Goal: Transaction & Acquisition: Obtain resource

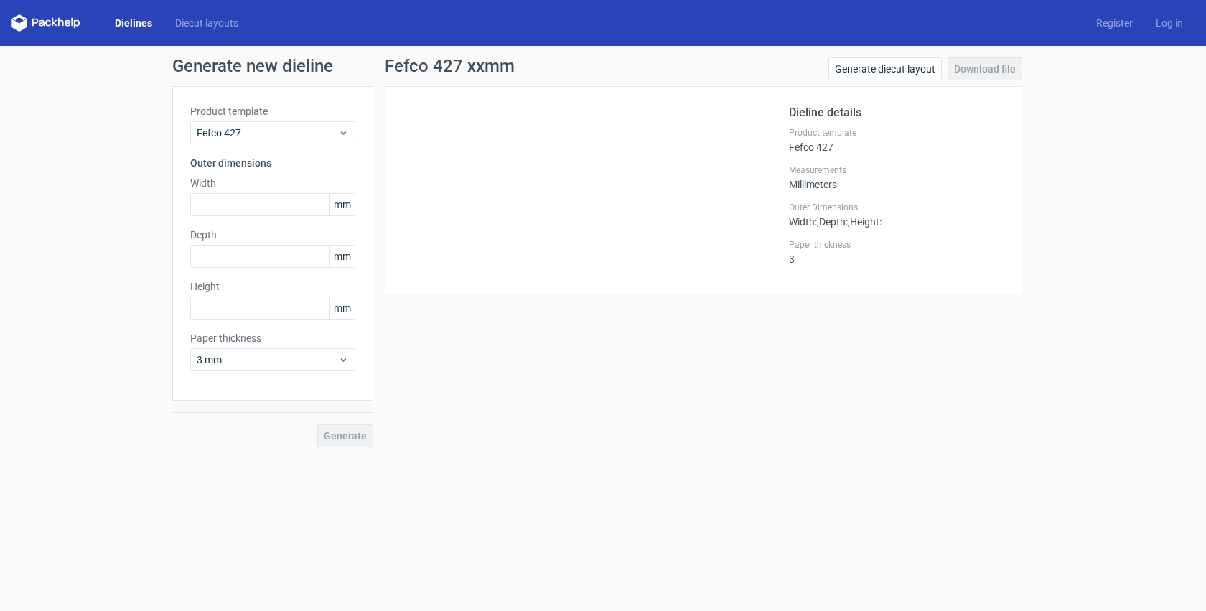
click at [138, 24] on link "Dielines" at bounding box center [133, 23] width 60 height 14
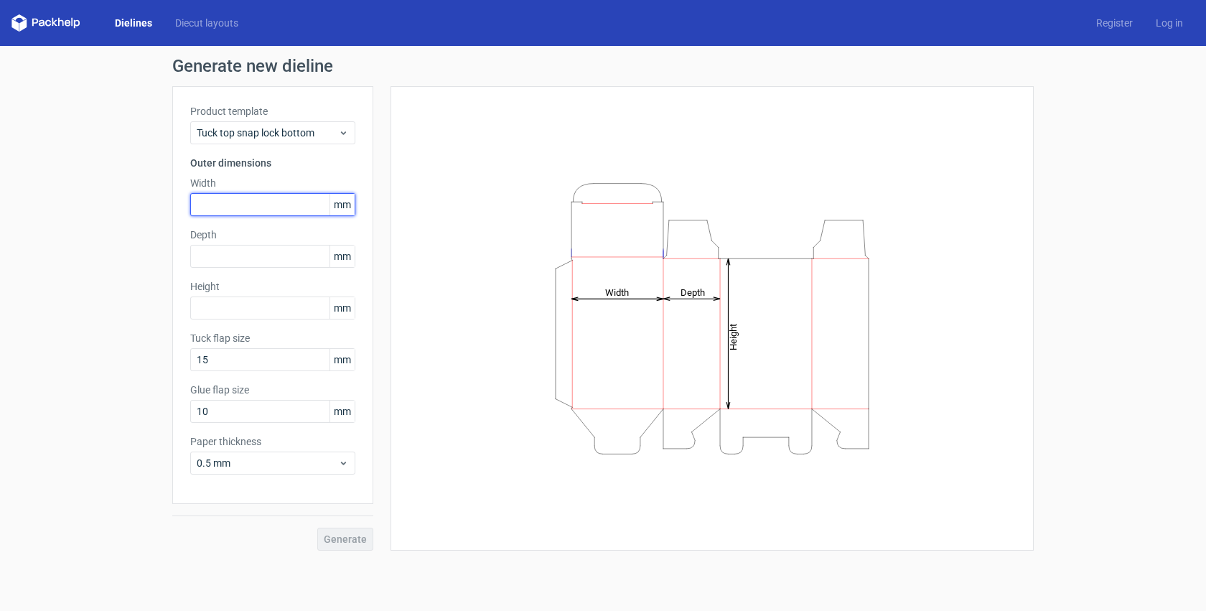
click at [246, 200] on input "text" at bounding box center [272, 204] width 165 height 23
type input "105"
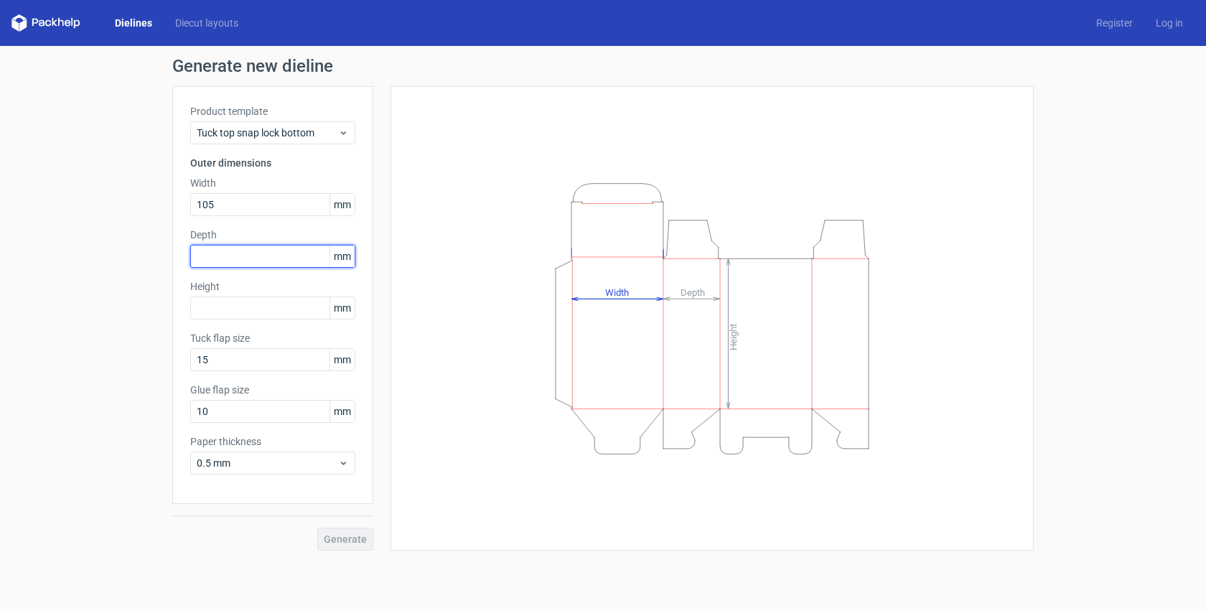
click at [271, 259] on input "text" at bounding box center [272, 256] width 165 height 23
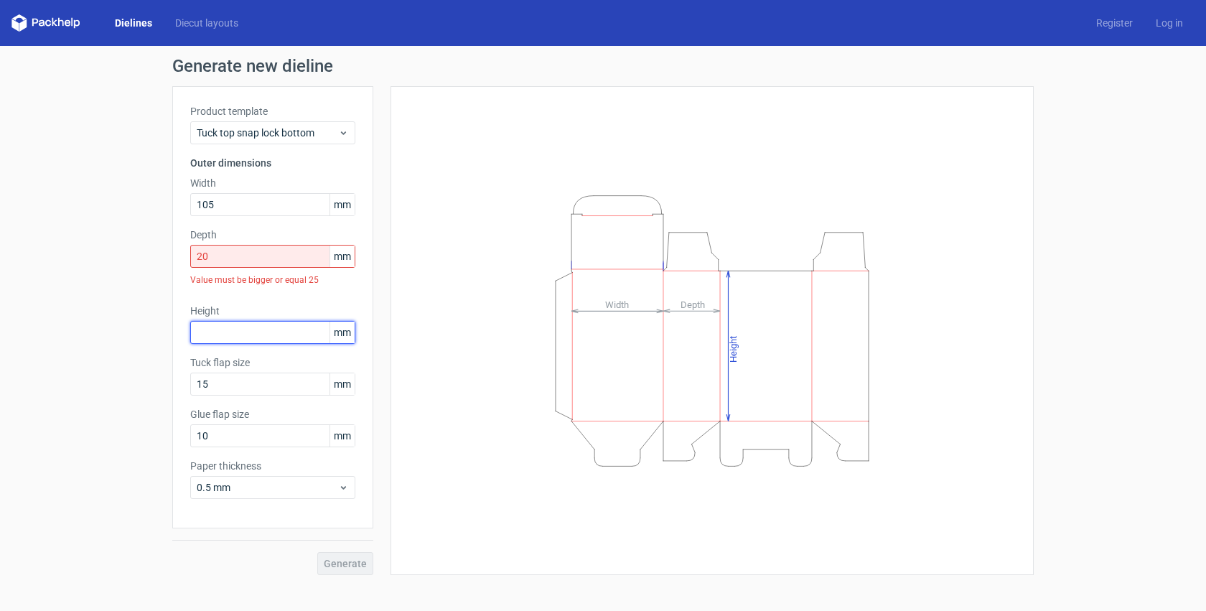
click at [259, 309] on div "Height mm" at bounding box center [272, 324] width 165 height 40
click at [289, 253] on input "20" at bounding box center [272, 256] width 165 height 23
click at [284, 307] on div "Height mm" at bounding box center [272, 324] width 165 height 40
click at [247, 262] on input "22" at bounding box center [272, 256] width 165 height 23
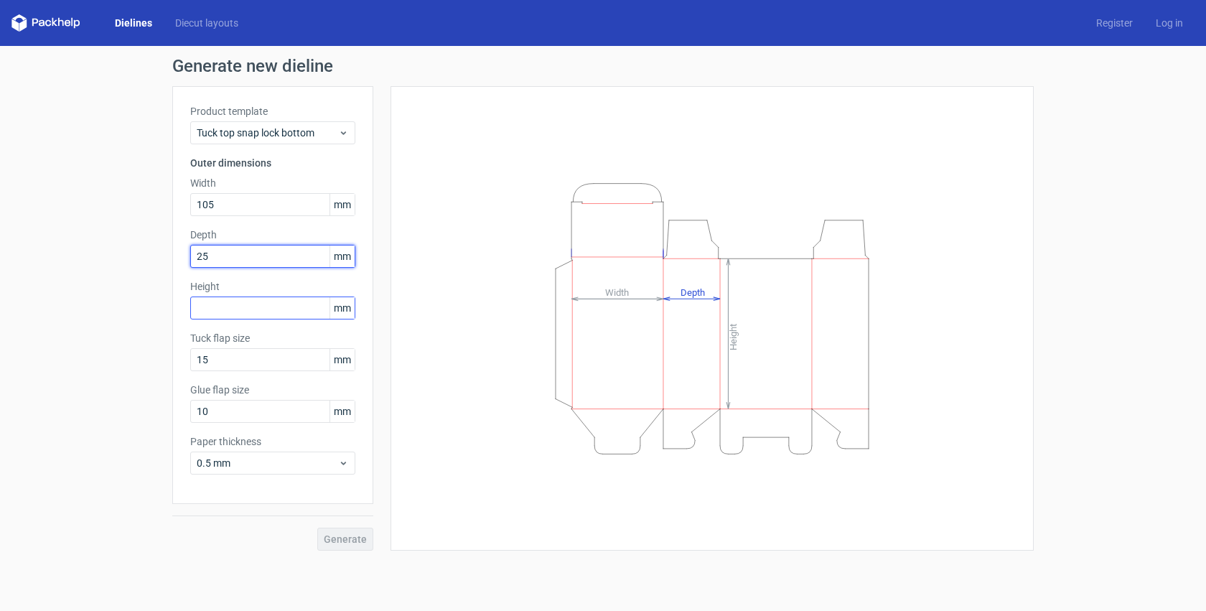
type input "25"
click at [247, 311] on input "text" at bounding box center [272, 308] width 165 height 23
type input "105"
click at [241, 258] on input "25" at bounding box center [272, 256] width 165 height 23
type input "2"
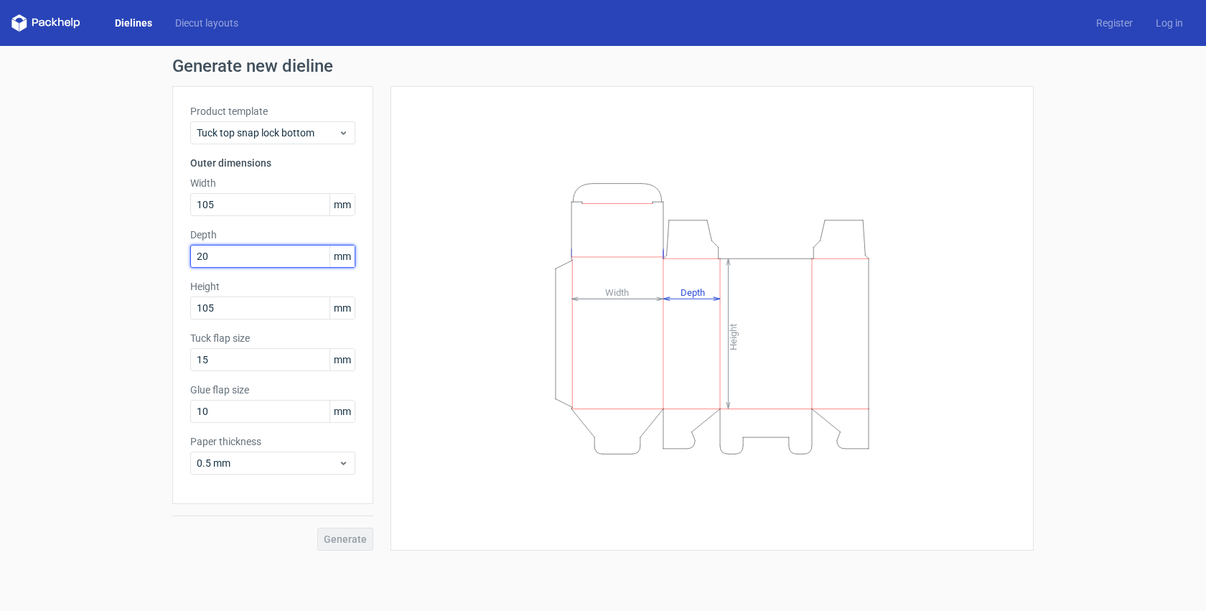
type input "20"
click at [227, 366] on div "Tuck flap size 15 mm" at bounding box center [272, 351] width 165 height 40
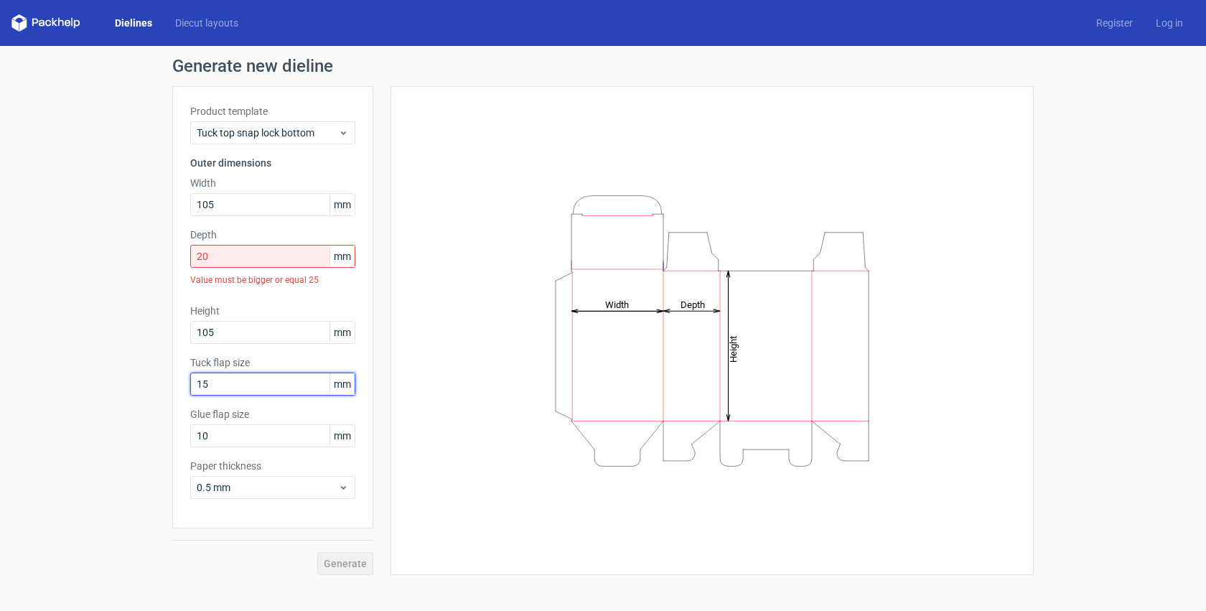
drag, startPoint x: 219, startPoint y: 385, endPoint x: 177, endPoint y: 385, distance: 42.4
click at [177, 385] on div "Product template Tuck top snap lock bottom Outer dimensions Width 105 mm Depth …" at bounding box center [272, 307] width 201 height 442
type input "10"
click at [214, 437] on input "10" at bounding box center [272, 435] width 165 height 23
click at [222, 260] on input "20" at bounding box center [272, 256] width 165 height 23
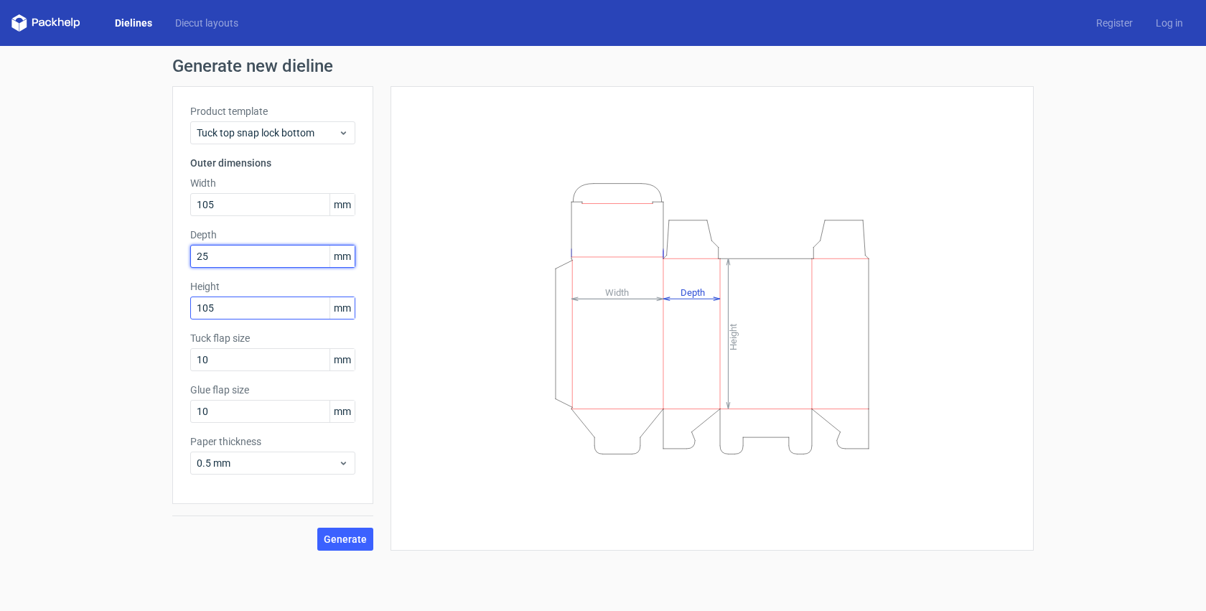
type input "25"
click at [253, 304] on input "105" at bounding box center [272, 308] width 165 height 23
click at [355, 536] on span "Generate" at bounding box center [345, 539] width 43 height 10
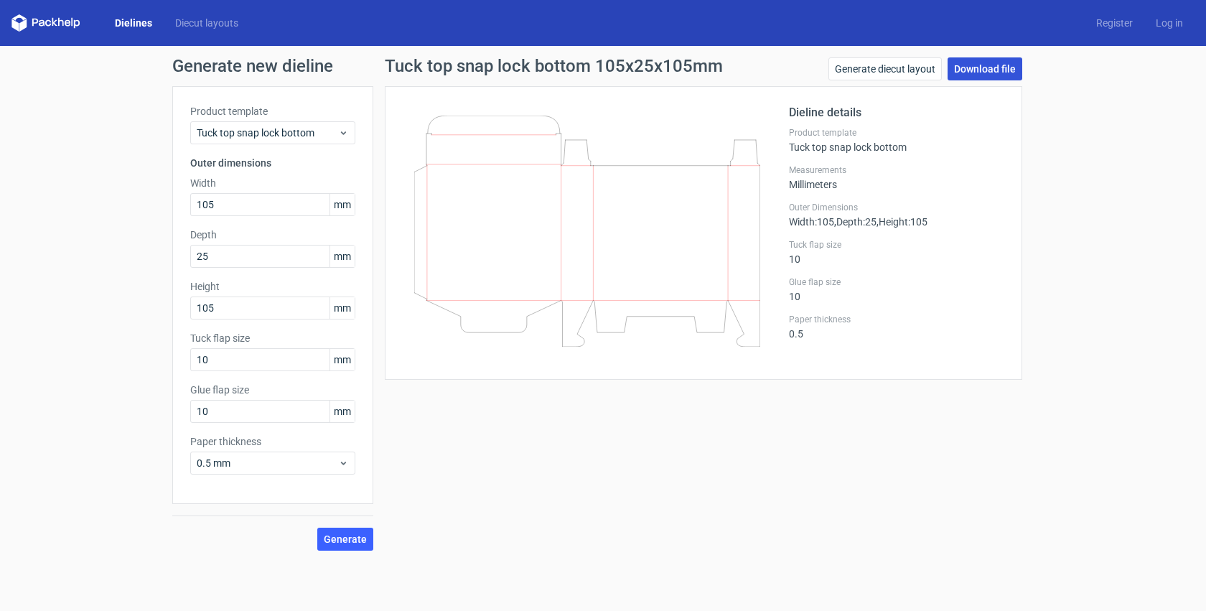
click at [959, 63] on link "Download file" at bounding box center [985, 68] width 75 height 23
click at [962, 71] on link "Download file" at bounding box center [985, 68] width 75 height 23
click at [353, 539] on span "Generate" at bounding box center [345, 539] width 43 height 10
click at [885, 71] on link "Generate diecut layout" at bounding box center [885, 68] width 113 height 23
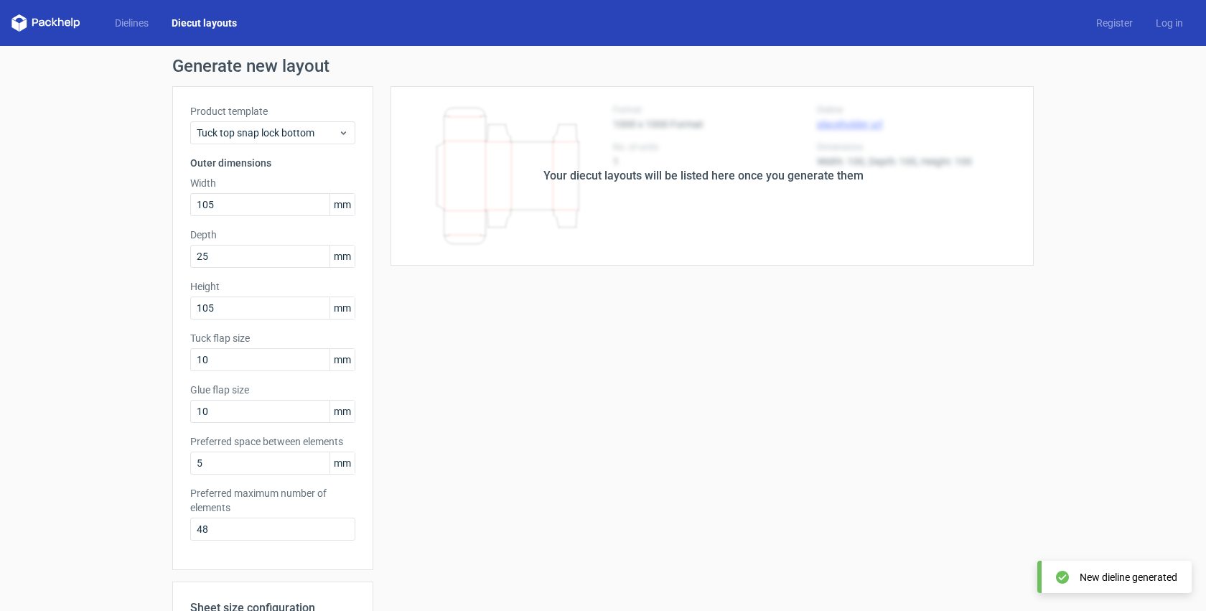
click at [214, 27] on link "Diecut layouts" at bounding box center [204, 23] width 88 height 14
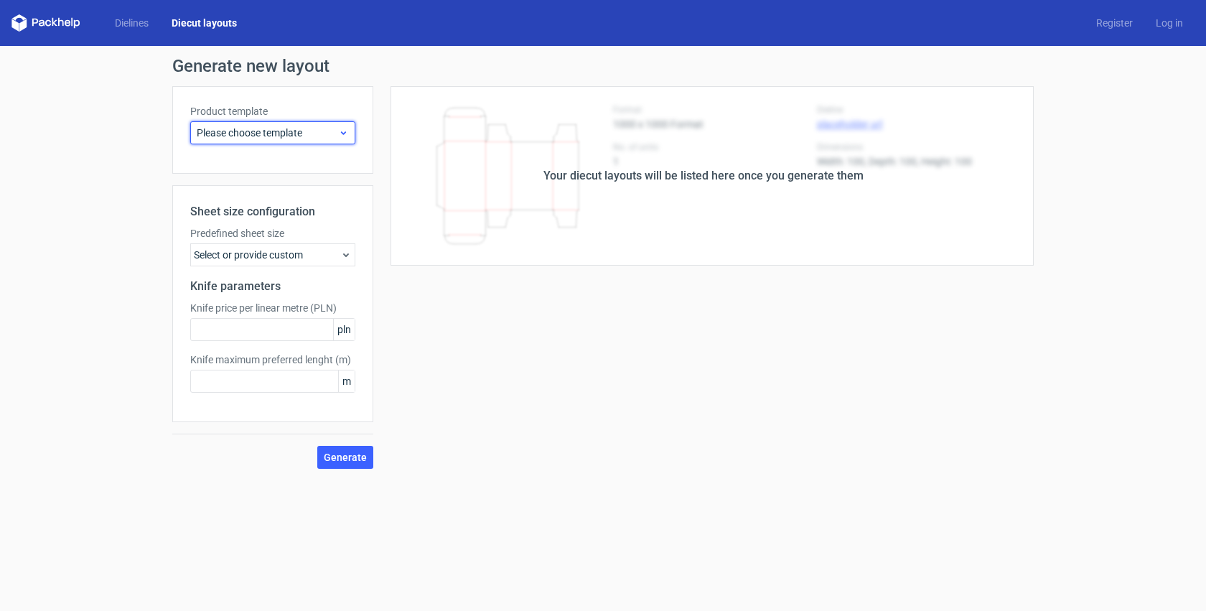
click at [324, 126] on span "Please choose template" at bounding box center [267, 133] width 141 height 14
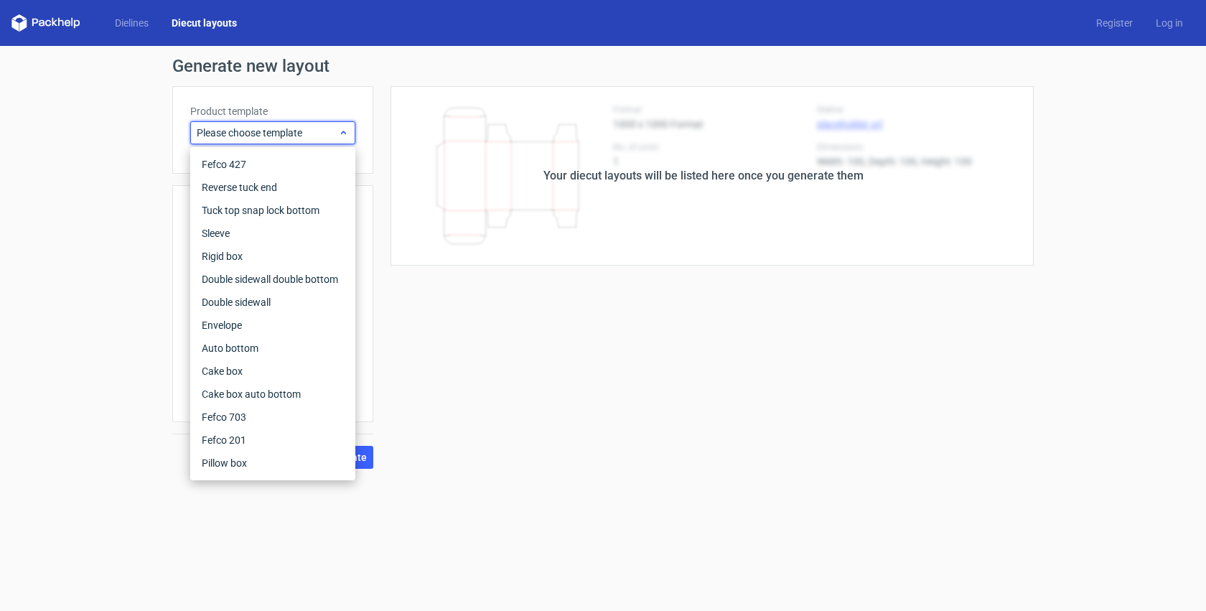
click at [321, 131] on span "Please choose template" at bounding box center [267, 133] width 141 height 14
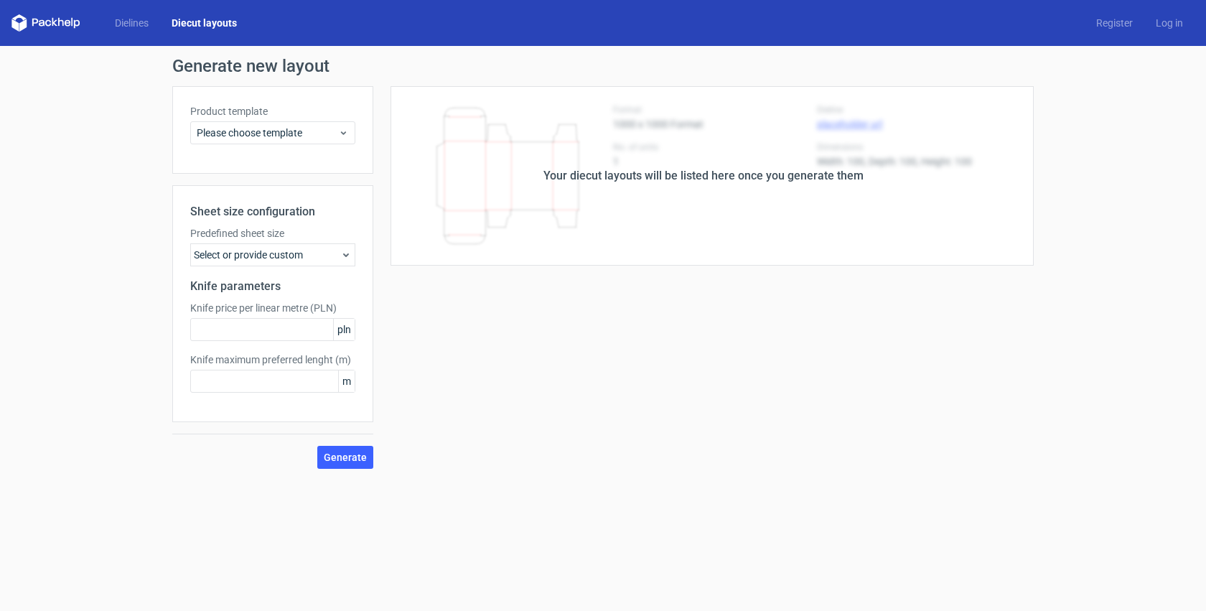
click at [314, 254] on div "Select or provide custom" at bounding box center [272, 254] width 165 height 23
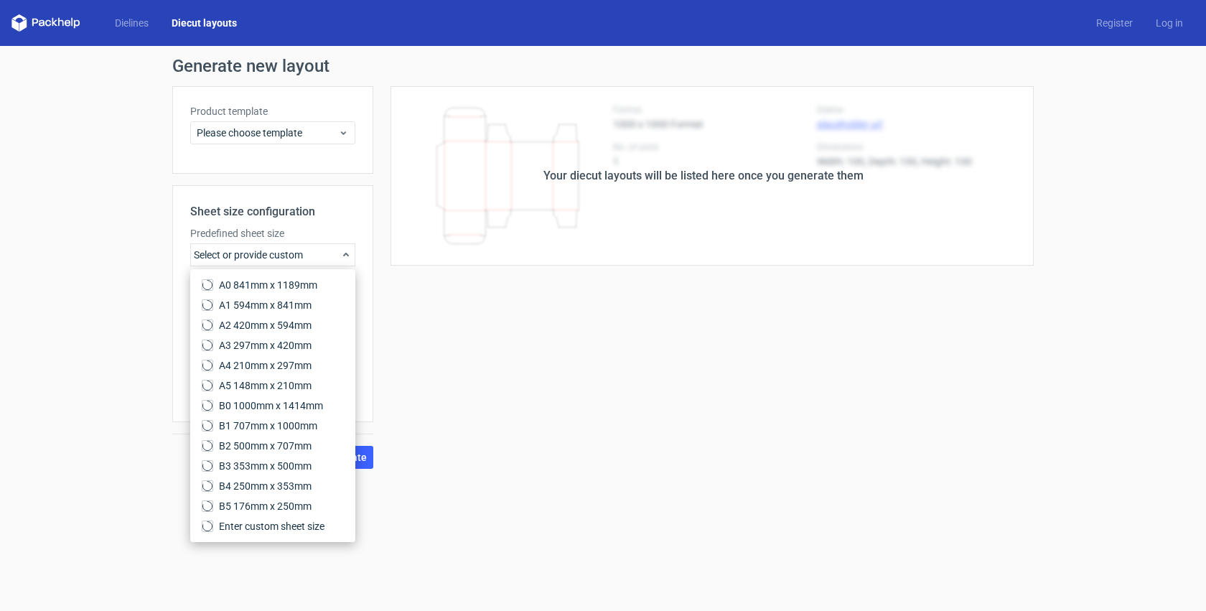
click at [314, 253] on div "Select or provide custom" at bounding box center [272, 254] width 165 height 23
click at [313, 253] on div "Select or provide custom" at bounding box center [272, 254] width 165 height 23
click at [471, 264] on div "Your diecut layouts will be listed here once you generate them" at bounding box center [703, 176] width 661 height 180
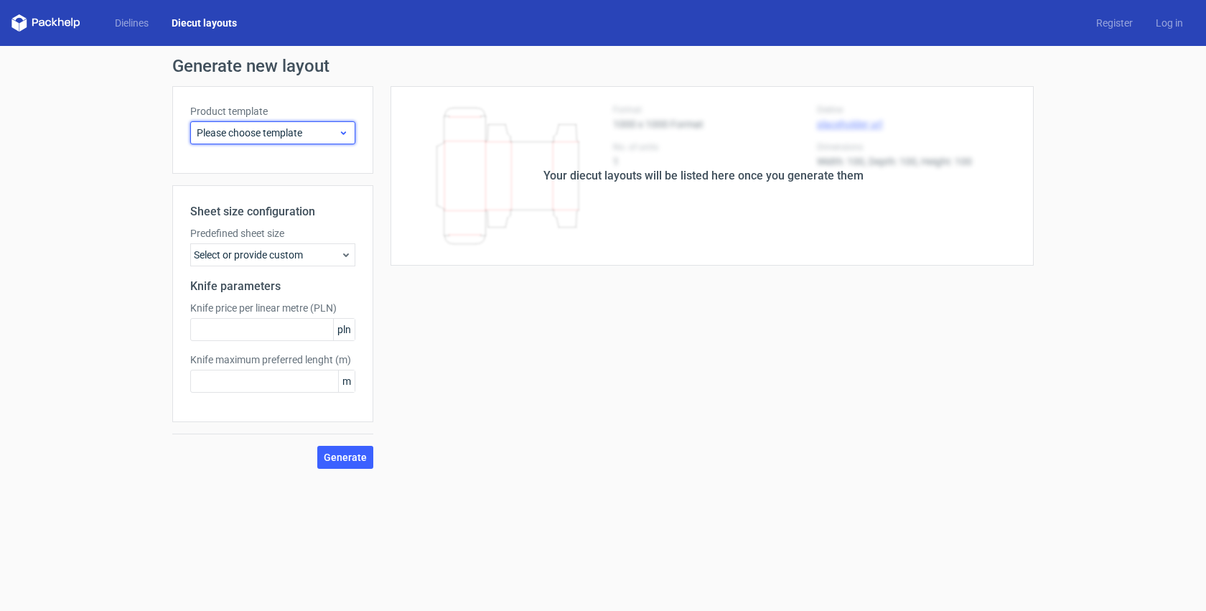
click at [328, 130] on span "Please choose template" at bounding box center [267, 133] width 141 height 14
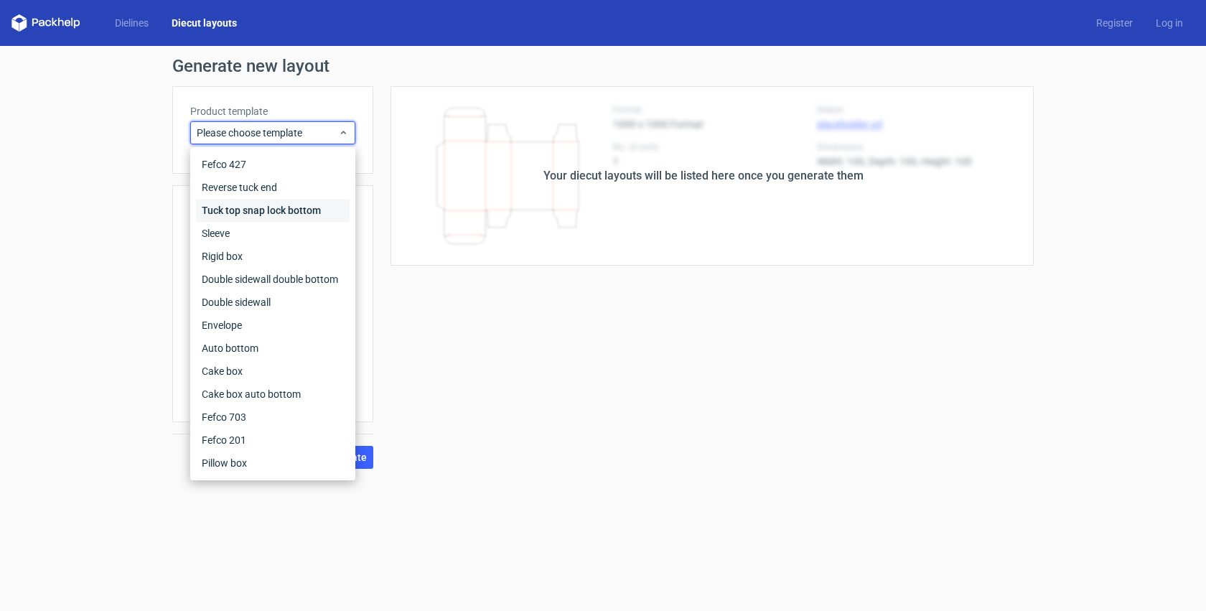
click at [307, 205] on div "Tuck top snap lock bottom" at bounding box center [273, 210] width 154 height 23
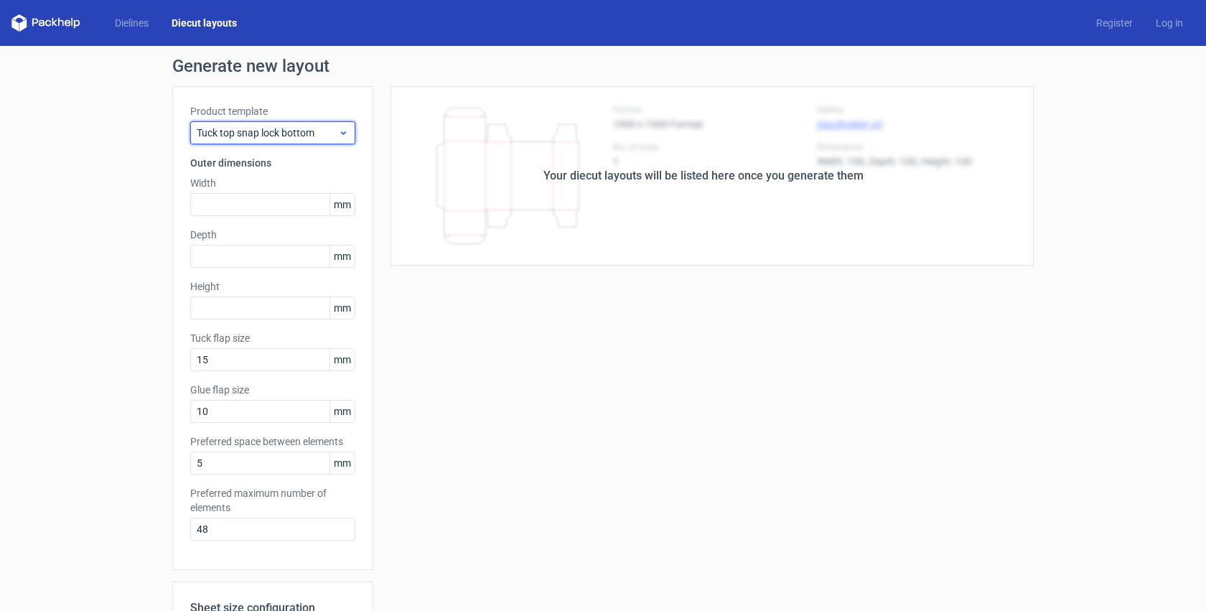
click at [328, 135] on span "Tuck top snap lock bottom" at bounding box center [267, 133] width 141 height 14
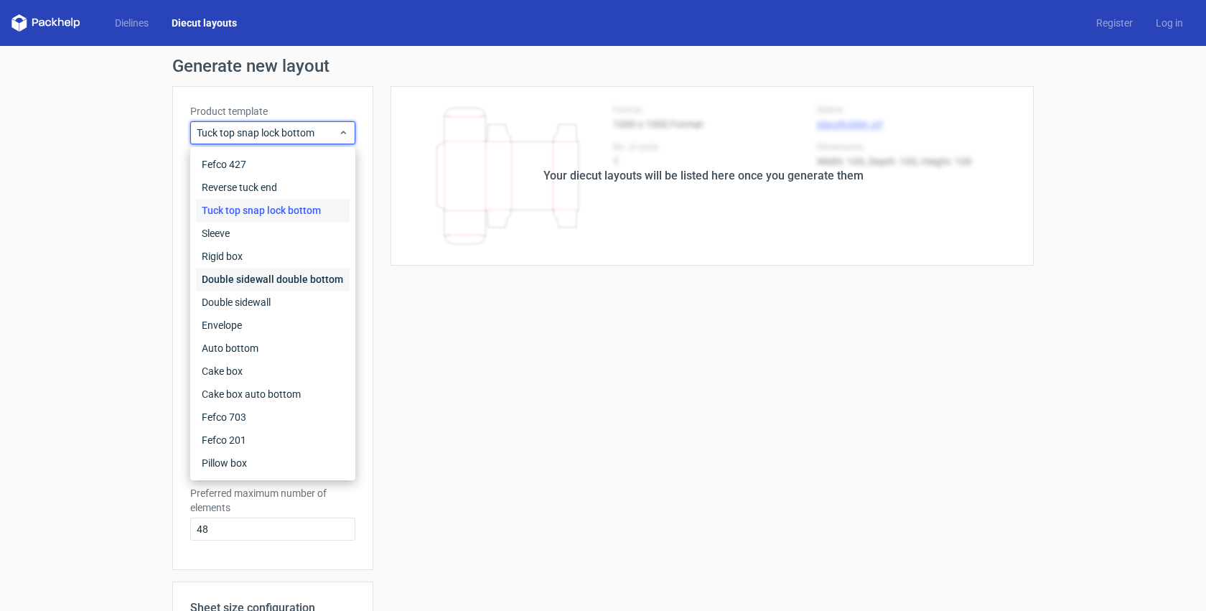
click at [299, 272] on div "Double sidewall double bottom" at bounding box center [273, 279] width 154 height 23
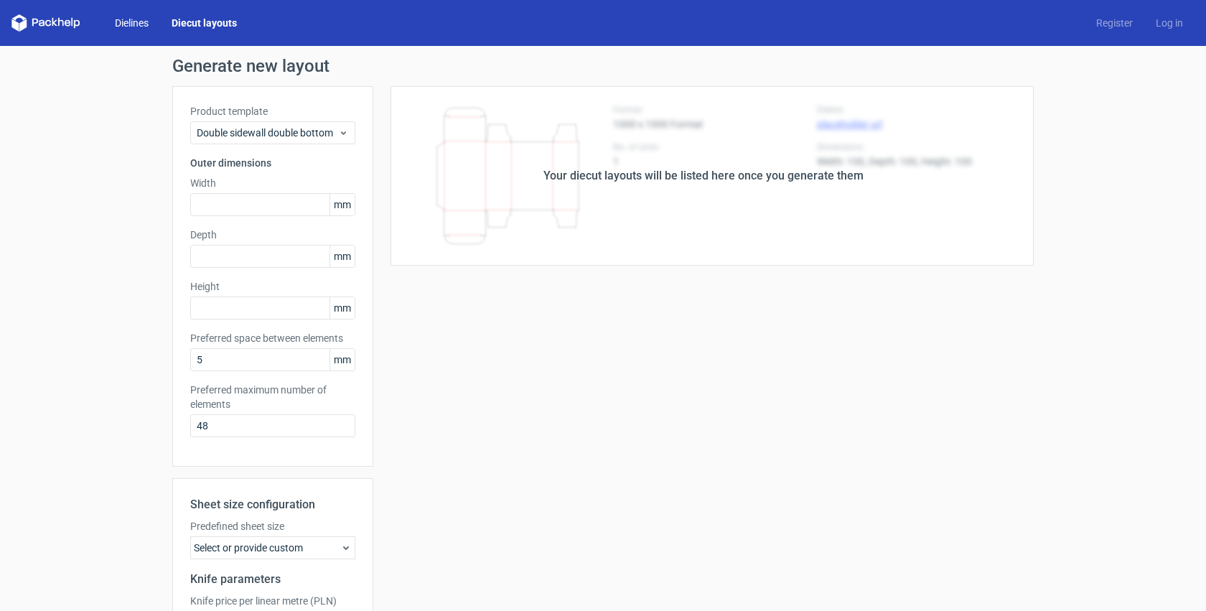
click at [138, 20] on link "Dielines" at bounding box center [131, 23] width 57 height 14
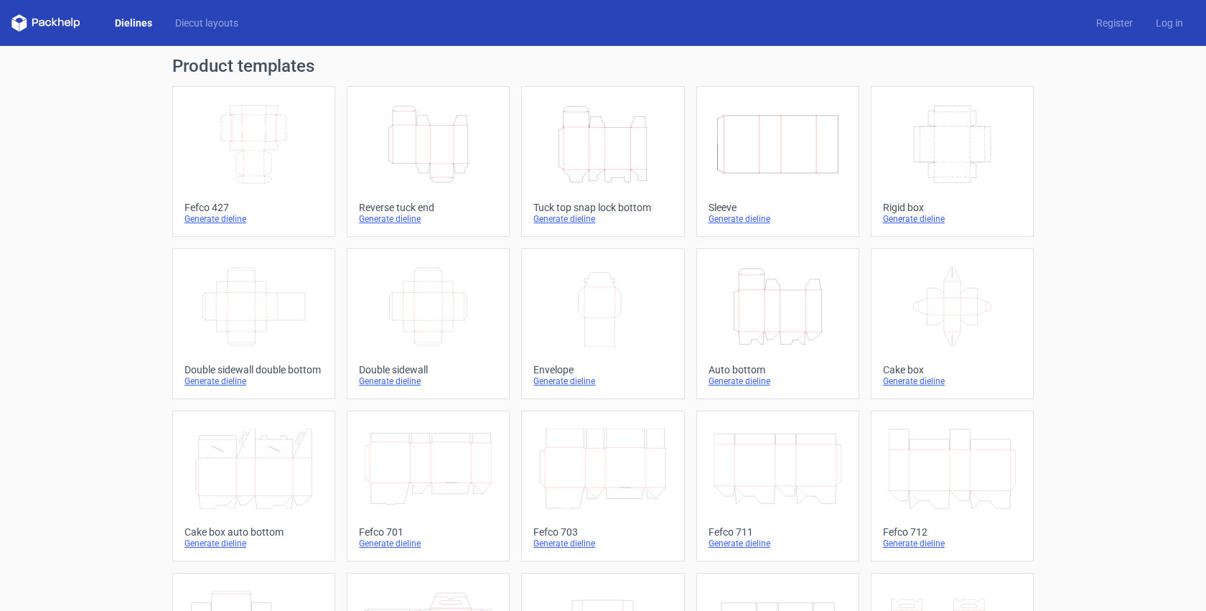
click at [569, 165] on icon "Height Depth Width" at bounding box center [602, 144] width 127 height 80
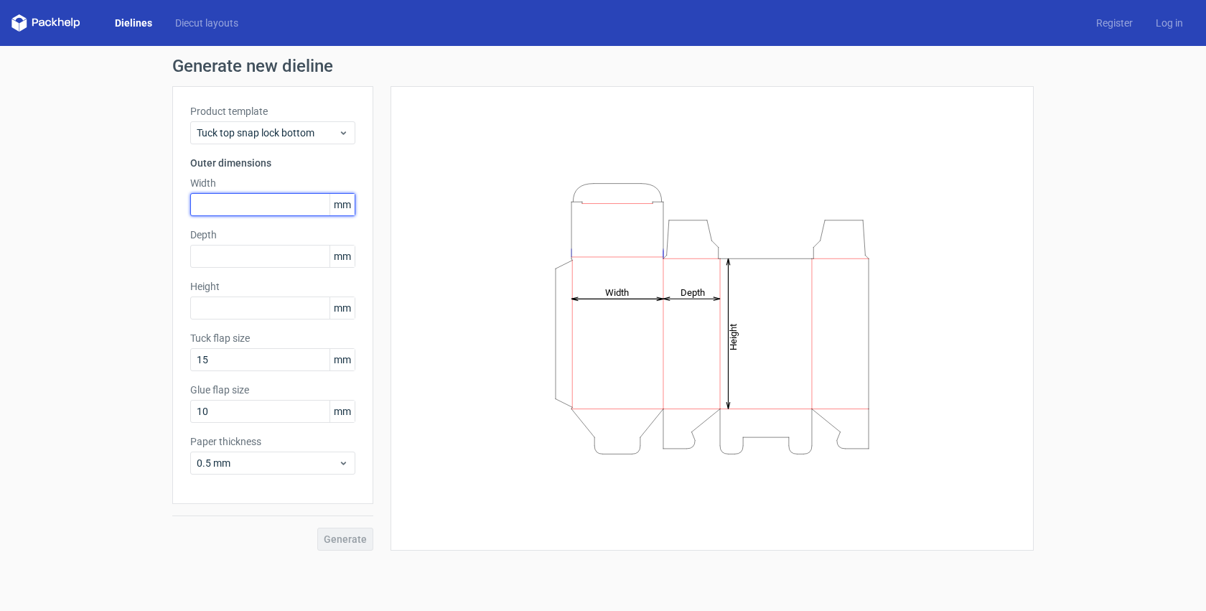
click at [264, 201] on input "text" at bounding box center [272, 204] width 165 height 23
type input "105"
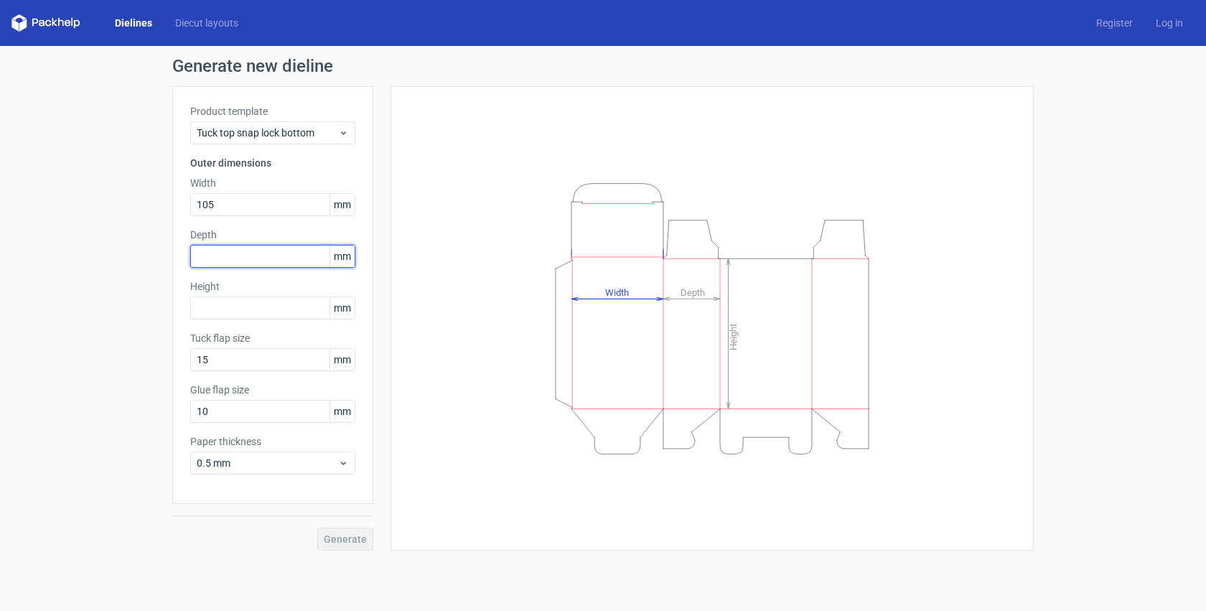
click at [282, 255] on input "text" at bounding box center [272, 256] width 165 height 23
type input "25"
click at [274, 307] on input "text" at bounding box center [272, 308] width 165 height 23
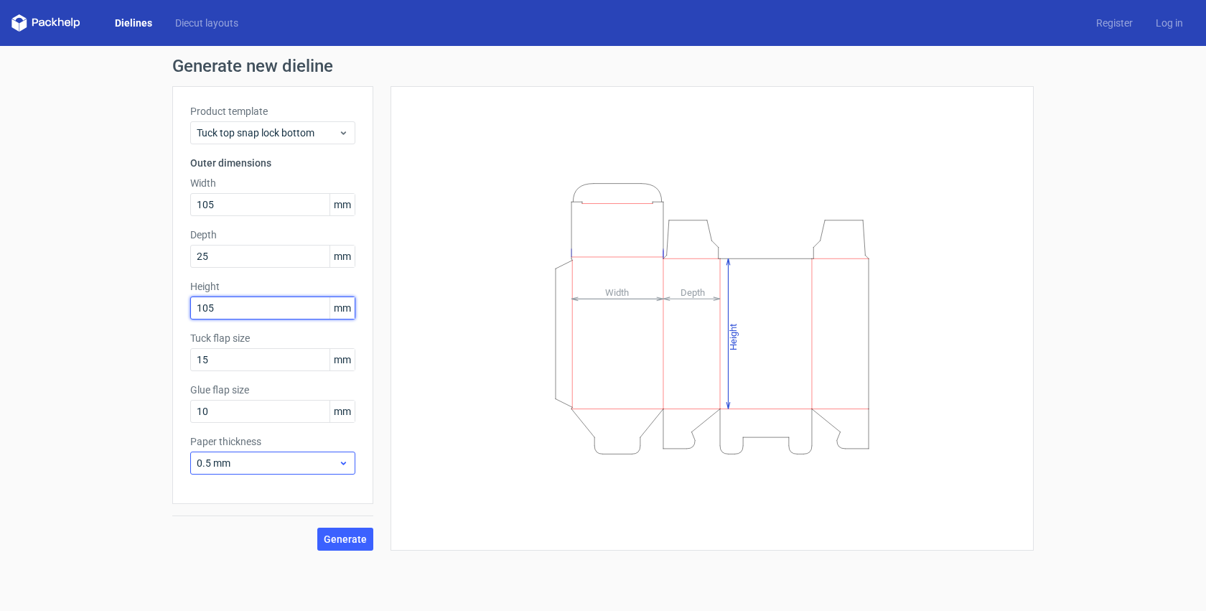
type input "105"
click at [285, 462] on span "0.5 mm" at bounding box center [267, 463] width 141 height 14
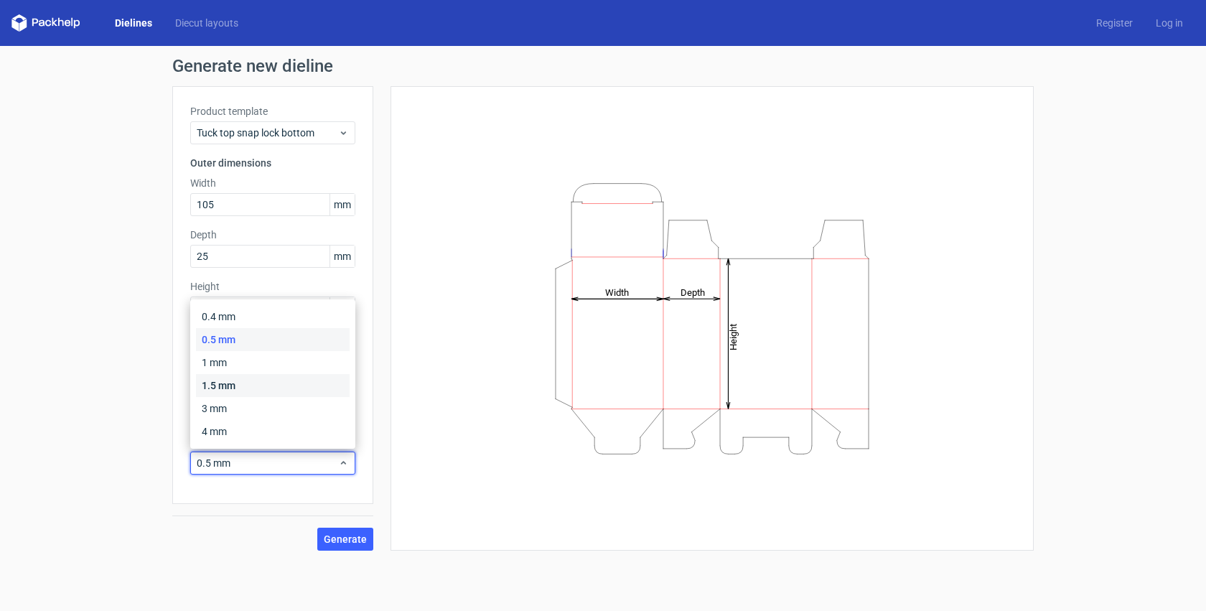
click at [282, 384] on div "1.5 mm" at bounding box center [273, 385] width 154 height 23
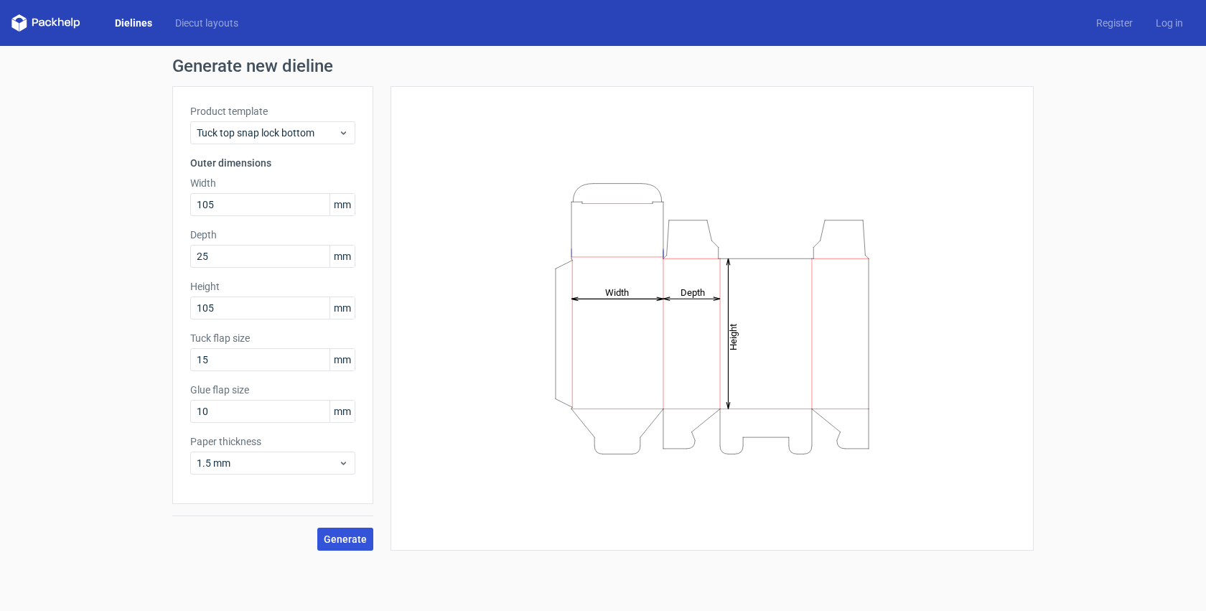
click at [327, 541] on span "Generate" at bounding box center [345, 539] width 43 height 10
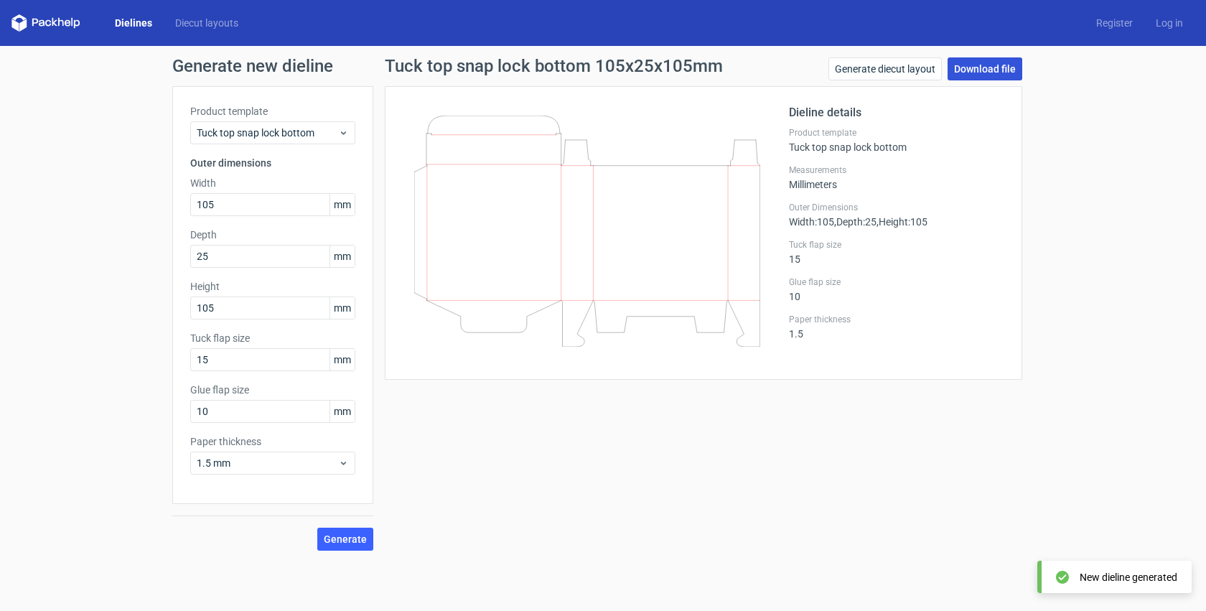
click at [1010, 70] on link "Download file" at bounding box center [985, 68] width 75 height 23
click at [898, 73] on link "Generate diecut layout" at bounding box center [885, 68] width 113 height 23
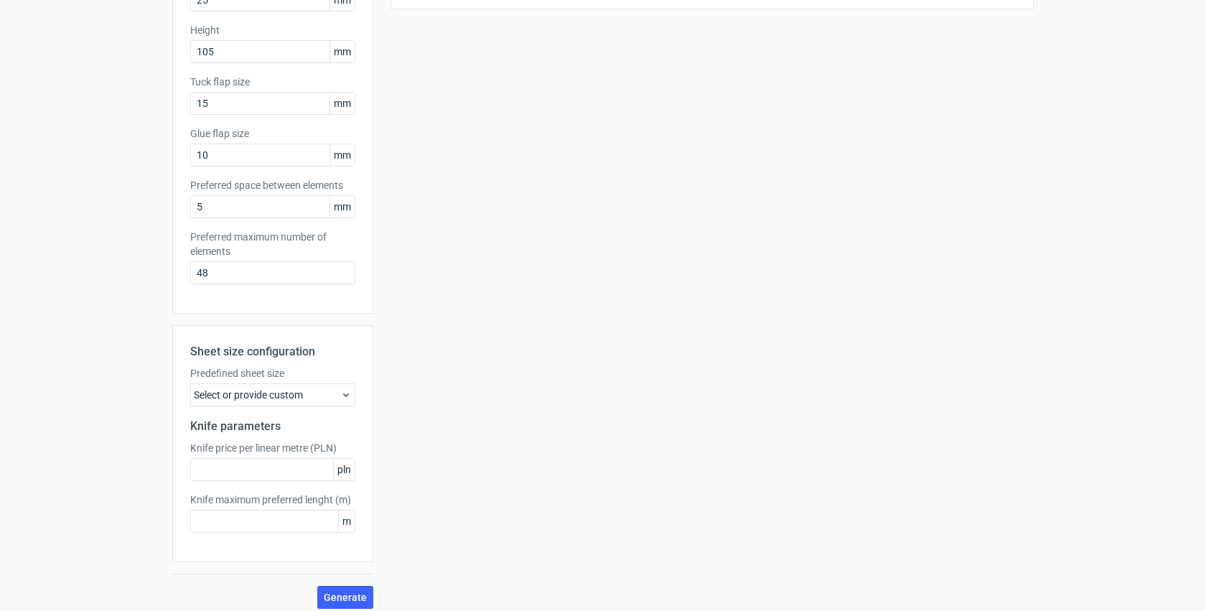
scroll to position [266, 0]
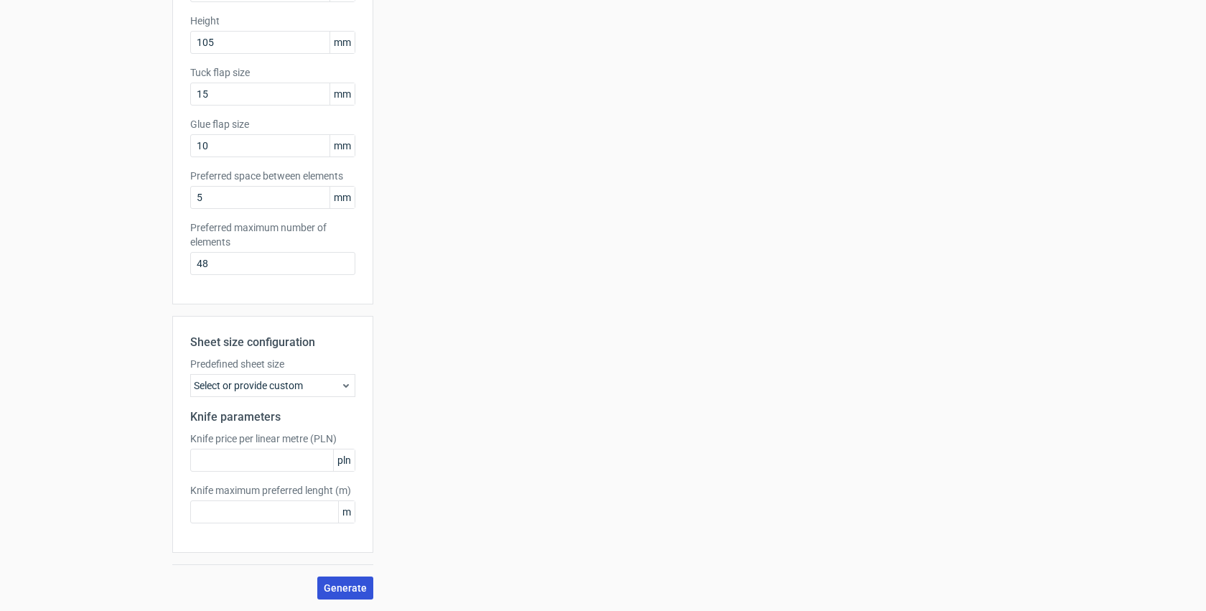
click at [358, 587] on span "Generate" at bounding box center [345, 588] width 43 height 10
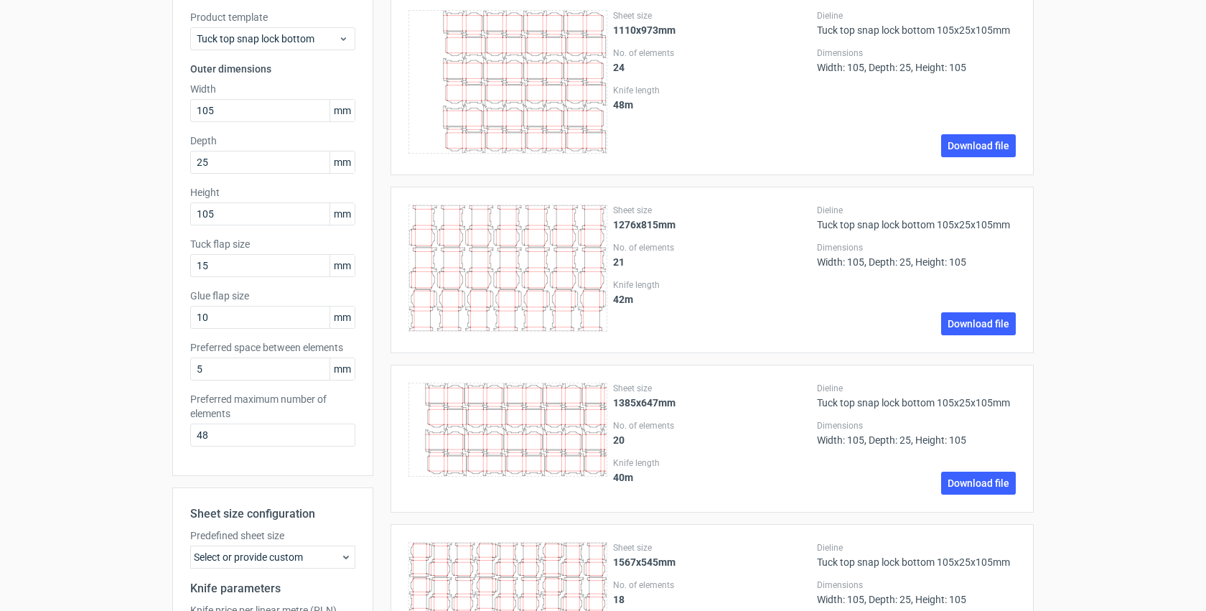
scroll to position [0, 0]
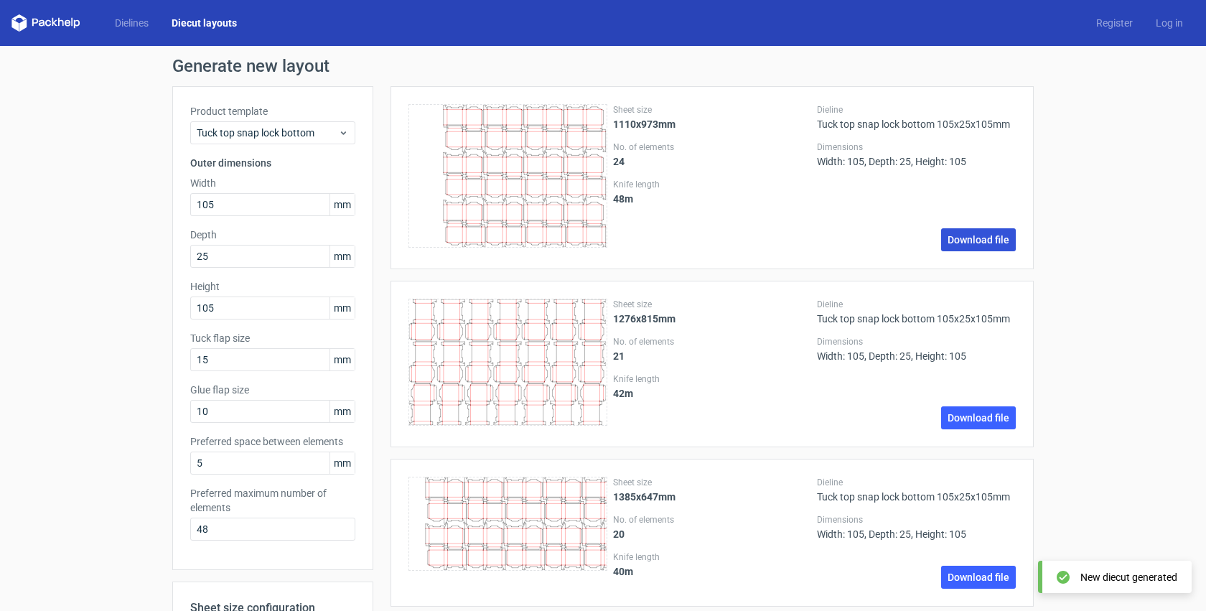
click at [959, 229] on link "Download file" at bounding box center [978, 239] width 75 height 23
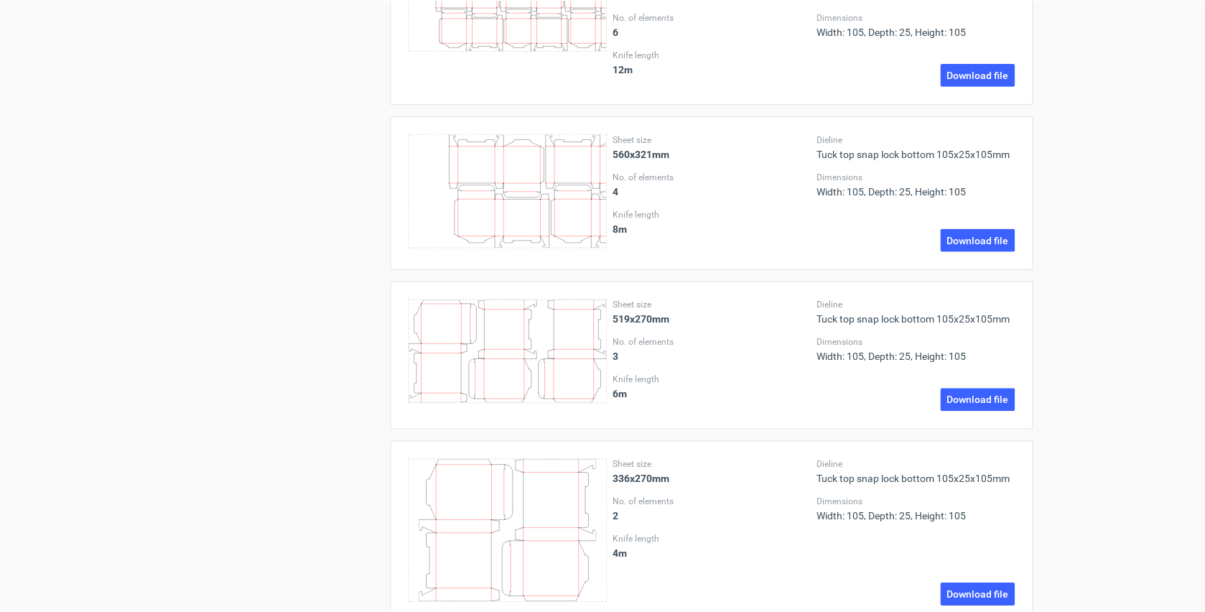
scroll to position [2201, 0]
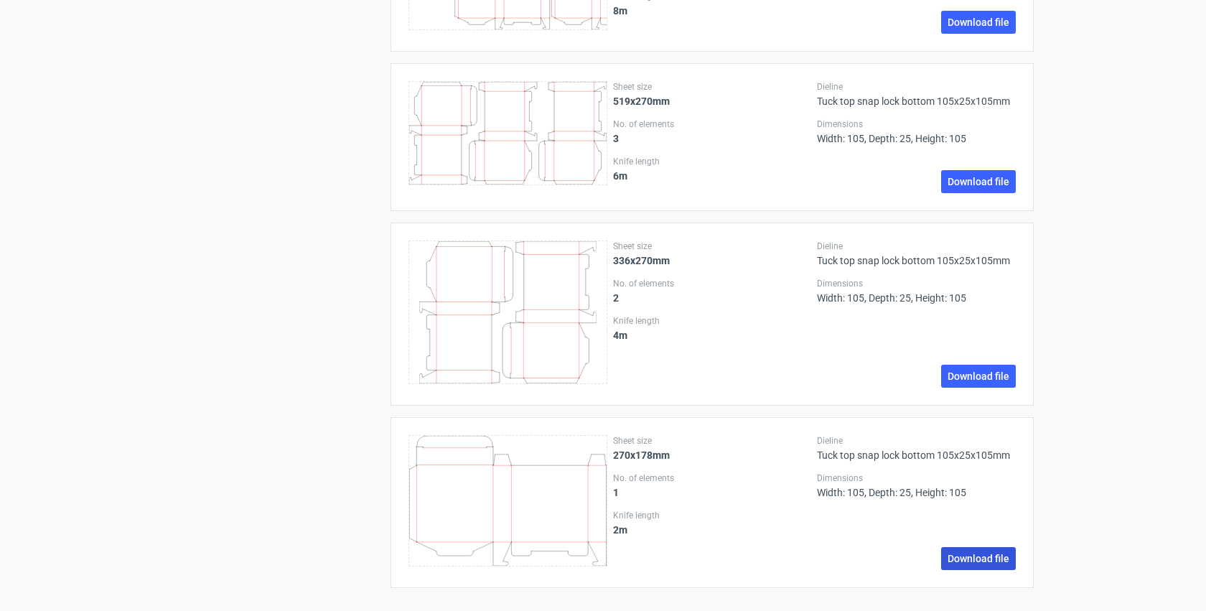
click at [968, 559] on link "Download file" at bounding box center [978, 558] width 75 height 23
